Goal: Find specific page/section: Find specific page/section

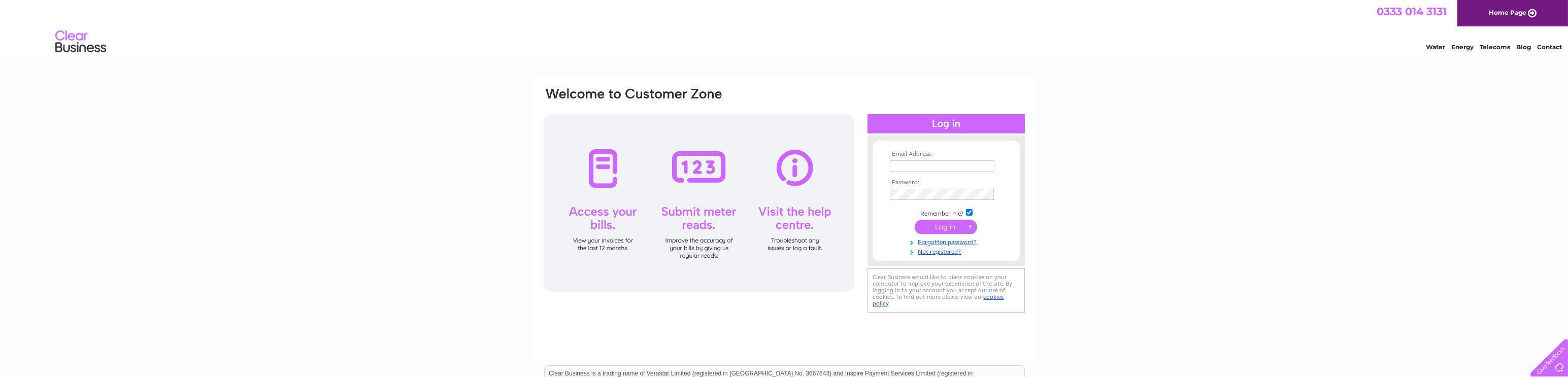
click at [908, 165] on input "text" at bounding box center [942, 166] width 104 height 11
type input "accounts@kgestc.co.uk"
click at [950, 226] on input "submit" at bounding box center [946, 227] width 63 height 14
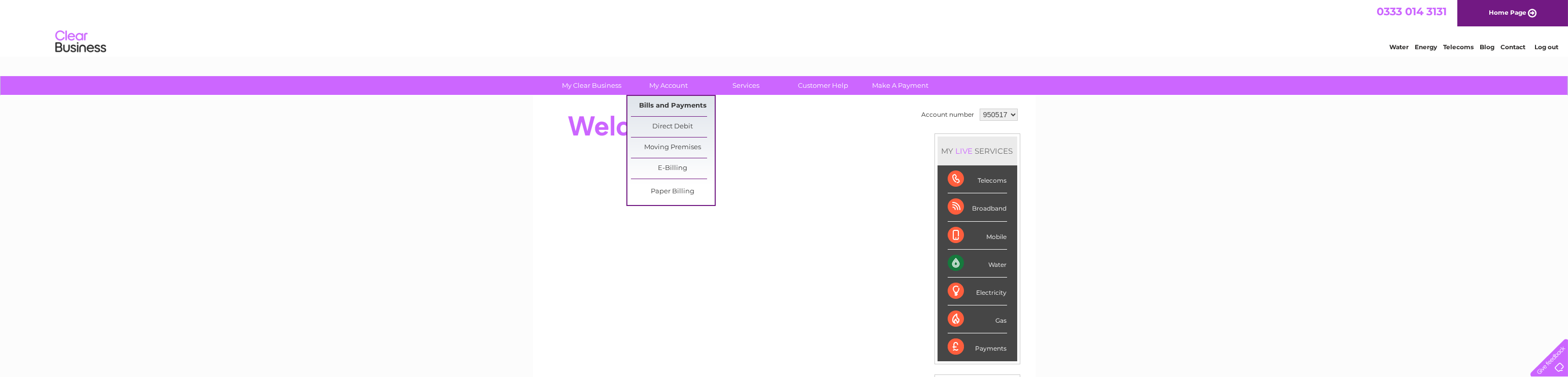
click at [671, 103] on link "Bills and Payments" at bounding box center [673, 106] width 83 height 20
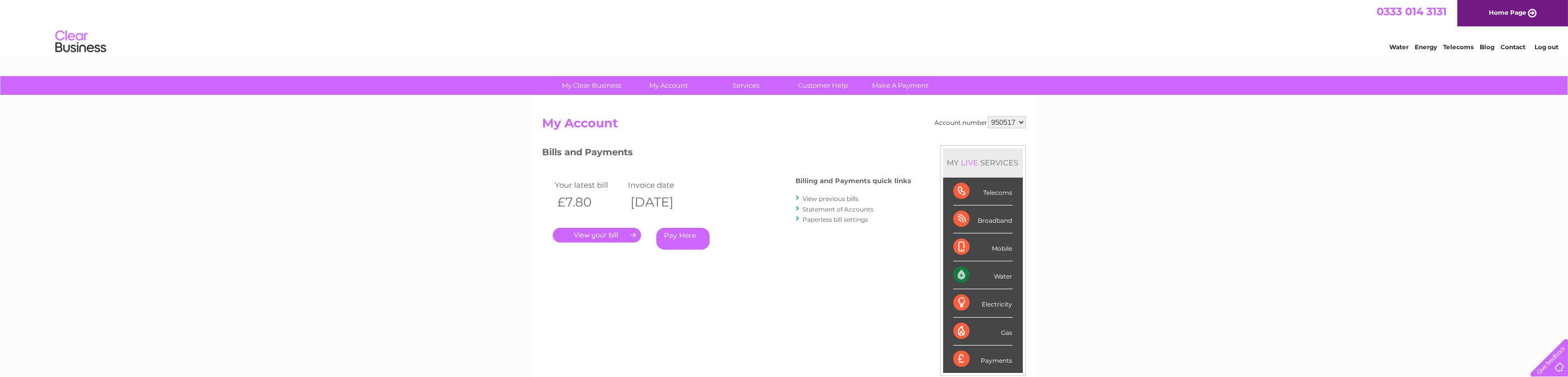
click at [1551, 46] on link "Log out" at bounding box center [1546, 47] width 24 height 8
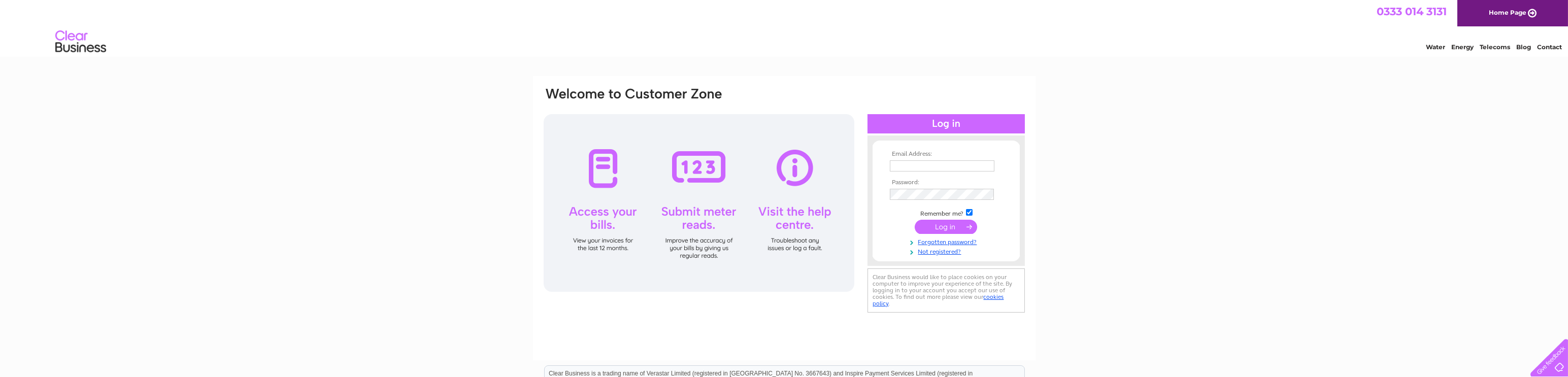
click at [903, 165] on input "text" at bounding box center [942, 166] width 104 height 11
type input "accounts@kgestc.co.uk"
click at [949, 226] on input "submit" at bounding box center [946, 227] width 63 height 14
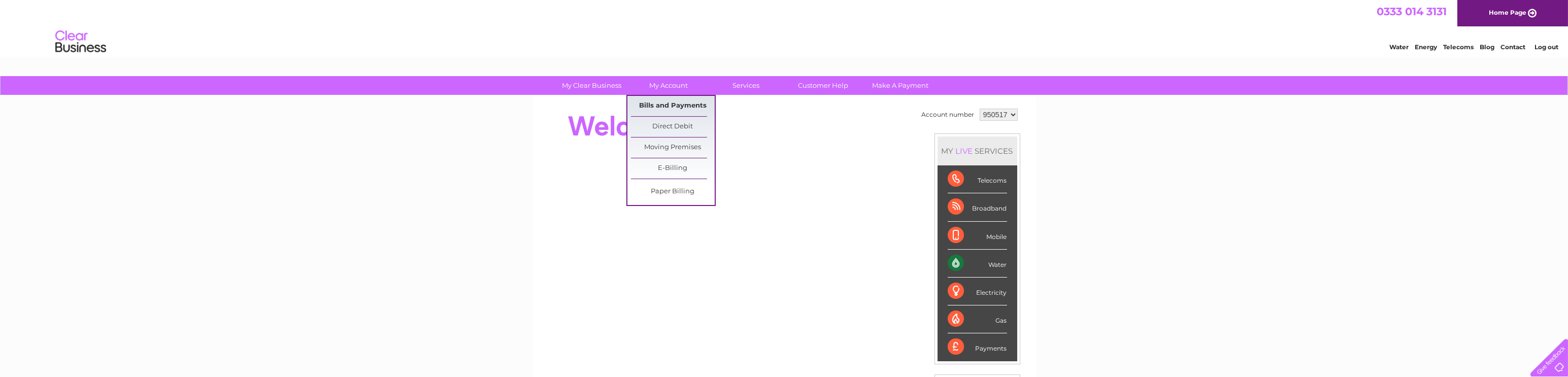
click at [666, 104] on link "Bills and Payments" at bounding box center [673, 106] width 83 height 20
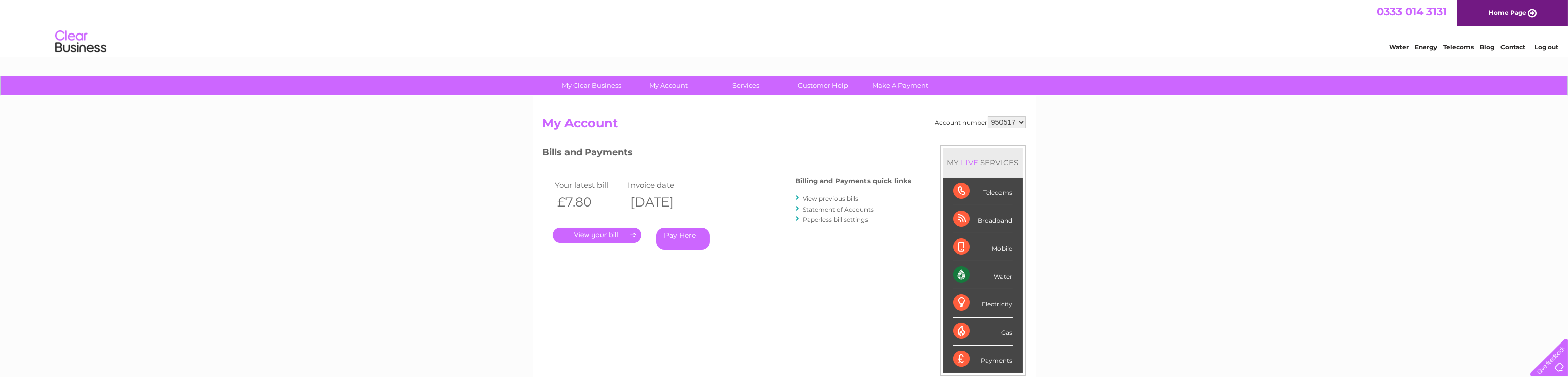
click at [1544, 49] on link "Log out" at bounding box center [1546, 47] width 24 height 8
